Goal: Task Accomplishment & Management: Use online tool/utility

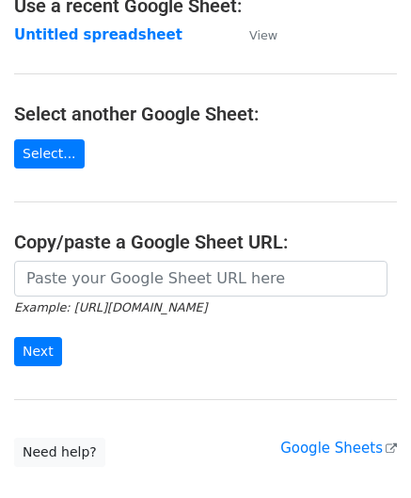
scroll to position [188, 0]
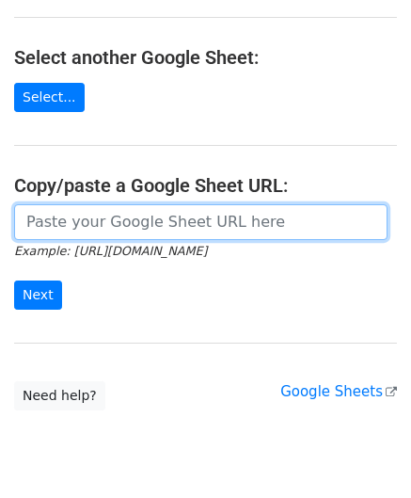
click at [112, 225] on input "url" at bounding box center [201, 222] width 374 height 36
paste input "[URL][DOMAIN_NAME]"
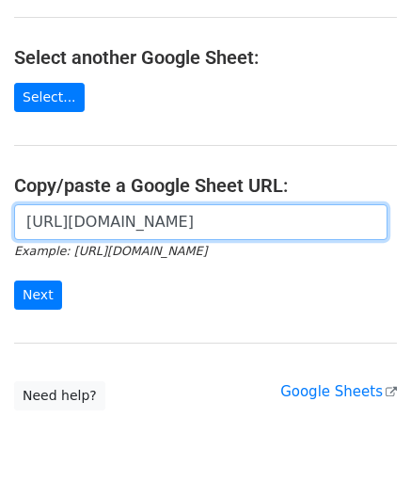
scroll to position [0, 375]
type input "[URL][DOMAIN_NAME]"
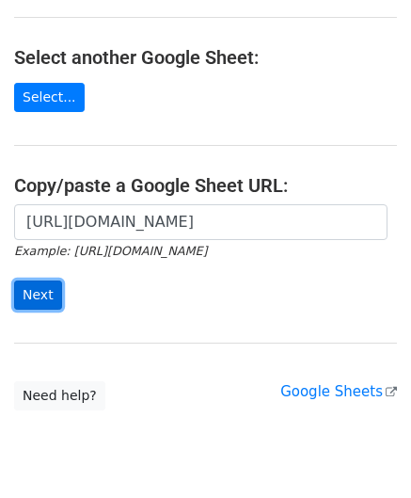
click at [40, 297] on input "Next" at bounding box center [38, 295] width 48 height 29
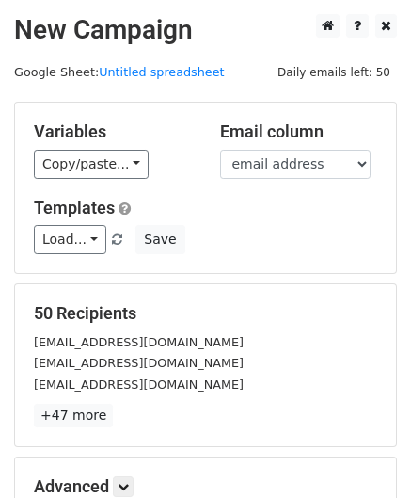
scroll to position [230, 0]
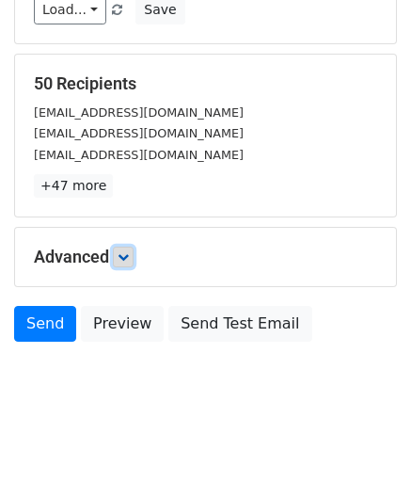
click at [126, 252] on icon at bounding box center [123, 256] width 11 height 11
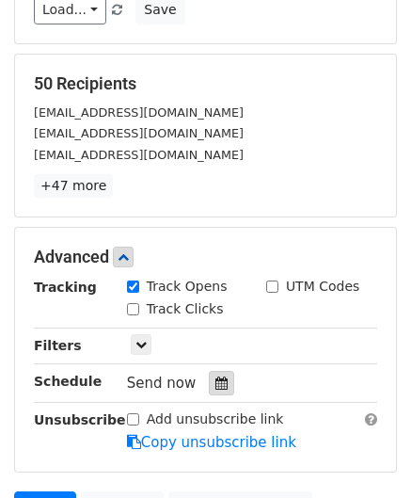
click at [216, 377] on icon at bounding box center [222, 383] width 12 height 13
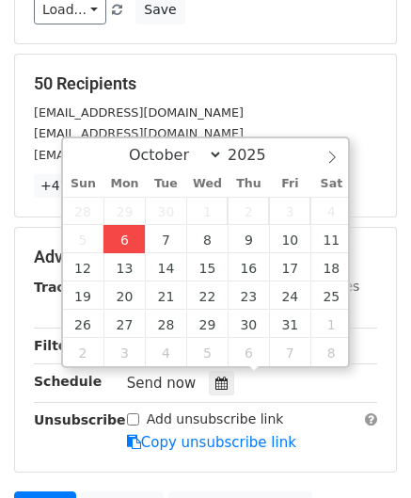
type input "[DATE] 12:00"
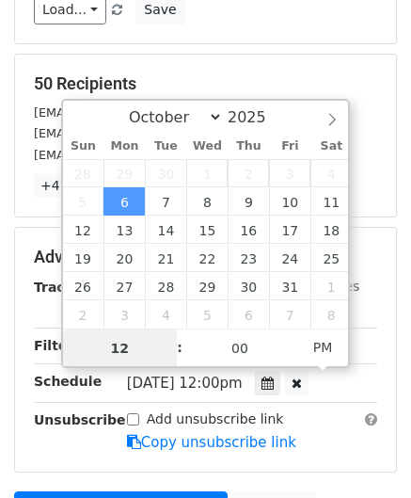
paste input "Hour"
type input "2"
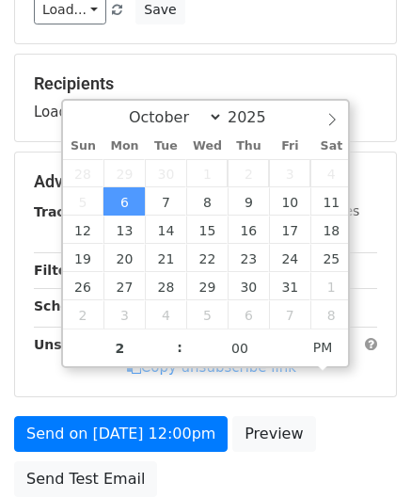
type input "[DATE] 14:00"
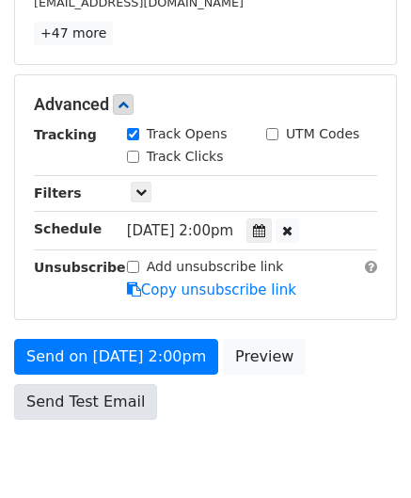
scroll to position [457, 0]
